Goal: Use online tool/utility: Utilize a website feature to perform a specific function

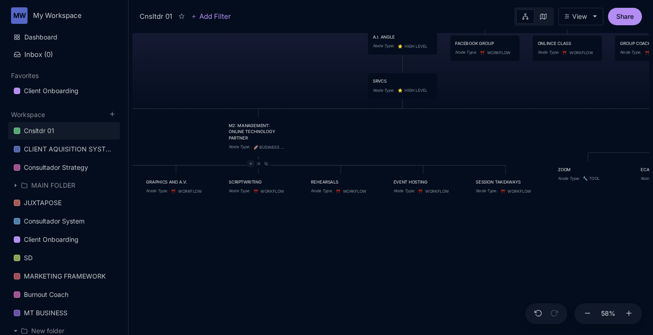
click at [251, 164] on icon at bounding box center [250, 164] width 4 height 4
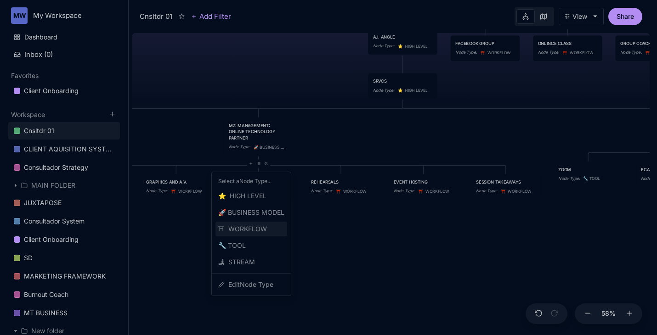
click at [253, 227] on span "⛩ ️ WORKFLOW" at bounding box center [242, 229] width 49 height 11
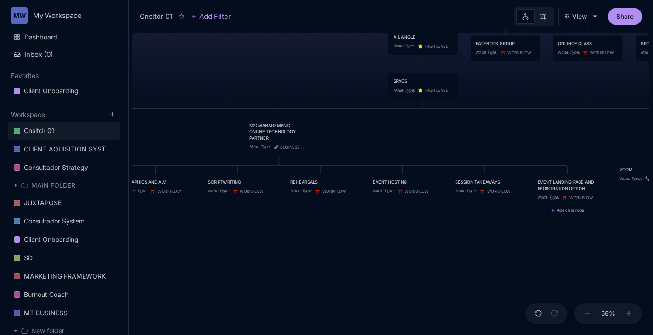
type textarea "EVENT LANDING PAGE AND REGISTRATION OPTIONS"
drag, startPoint x: 545, startPoint y: 189, endPoint x: 211, endPoint y: 190, distance: 333.9
click at [211, 190] on div "EVENT LANDING PAGE AND REGISTRATION OPTIONS" at bounding box center [234, 186] width 60 height 13
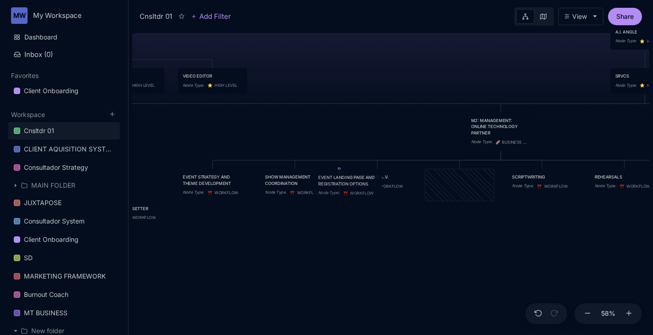
drag, startPoint x: 468, startPoint y: 187, endPoint x: 357, endPoint y: 187, distance: 111.1
click at [357, 187] on div "EVENT LANDING PAGE AND REGISTRATION OPTIONS Node Type : ⛩ ️ WORKFLOW" at bounding box center [348, 186] width 60 height 23
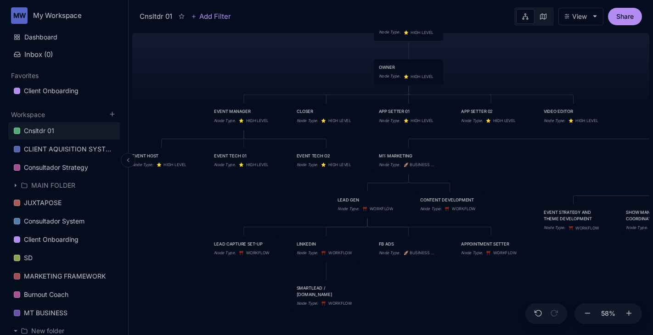
click at [125, 161] on icon at bounding box center [128, 160] width 6 height 6
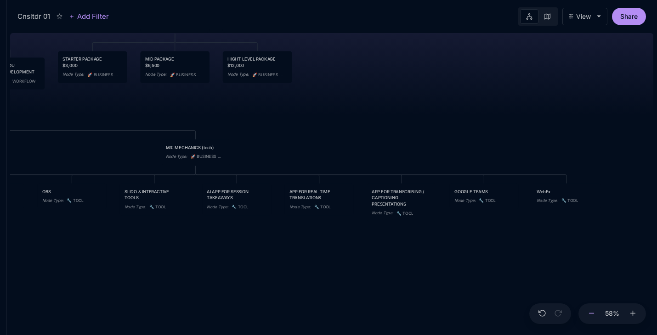
click at [591, 314] on icon at bounding box center [591, 314] width 8 height 8
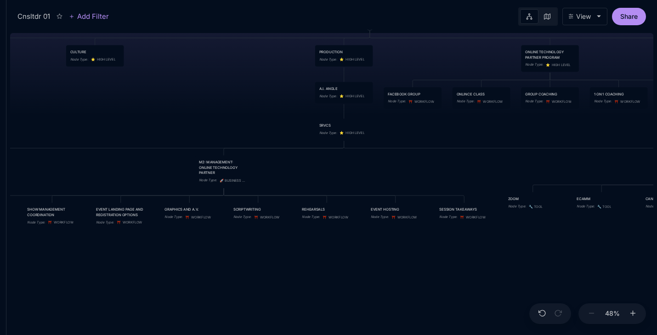
click at [521, 17] on link at bounding box center [529, 16] width 18 height 15
click at [546, 19] on icon at bounding box center [547, 16] width 6 height 6
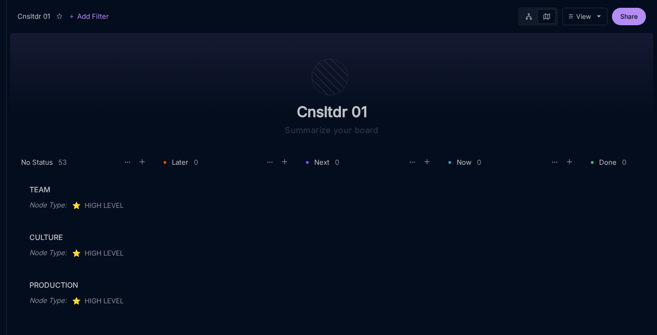
click at [580, 15] on div "View" at bounding box center [583, 16] width 15 height 7
click at [525, 19] on icon at bounding box center [528, 16] width 6 height 6
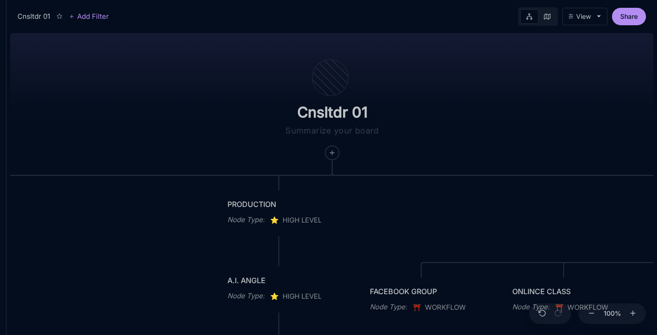
click at [585, 22] on button "View" at bounding box center [584, 16] width 45 height 17
click at [591, 316] on icon at bounding box center [591, 314] width 8 height 8
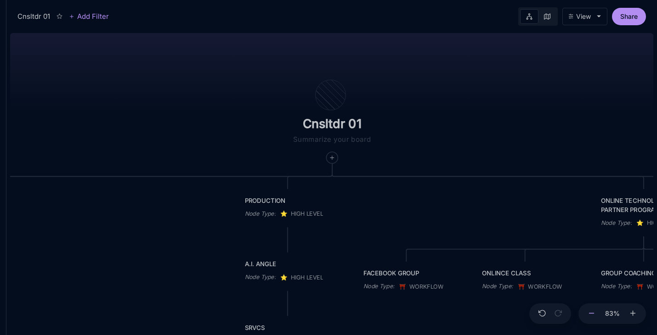
click at [591, 316] on icon at bounding box center [591, 314] width 8 height 8
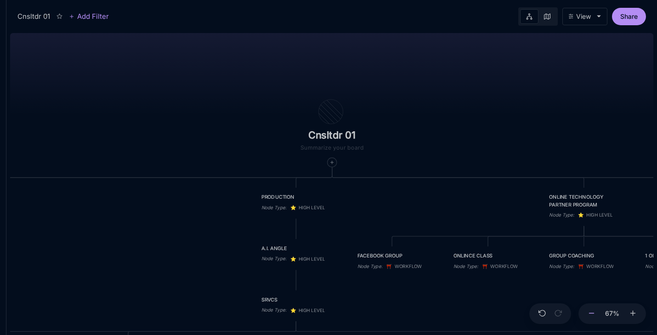
click at [591, 316] on icon at bounding box center [591, 314] width 8 height 8
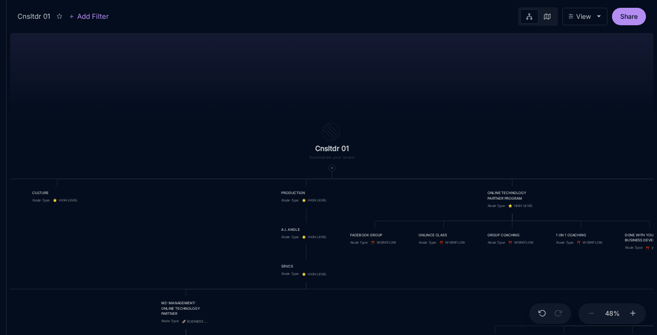
click at [590, 20] on div "View" at bounding box center [583, 16] width 15 height 7
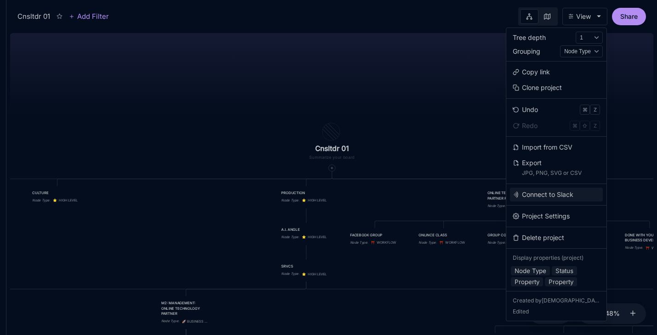
click at [552, 196] on button "Connect to Slack" at bounding box center [556, 195] width 93 height 14
click at [535, 195] on button "Connect to Slack" at bounding box center [556, 195] width 93 height 14
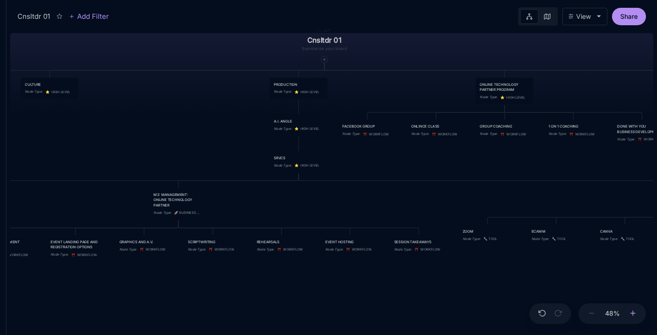
click at [633, 313] on icon at bounding box center [633, 314] width 8 height 8
